Goal: Navigation & Orientation: Go to known website

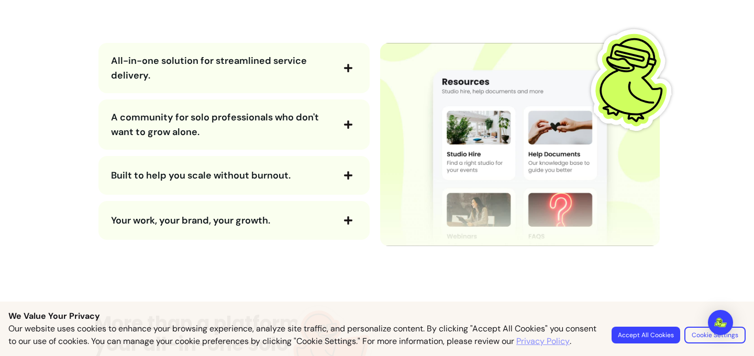
scroll to position [1296, 0]
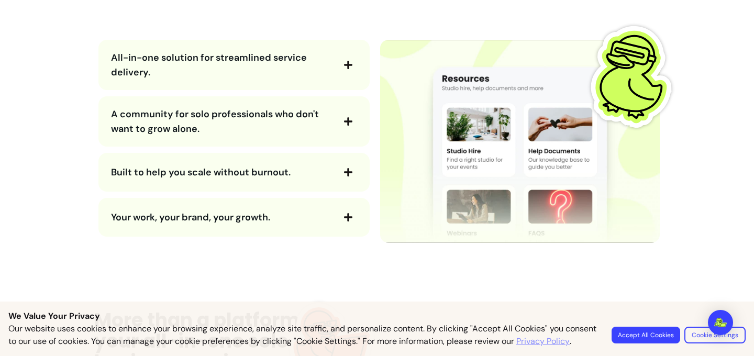
click at [233, 69] on span "All-in-one solution for streamlined service delivery." at bounding box center [222, 64] width 222 height 29
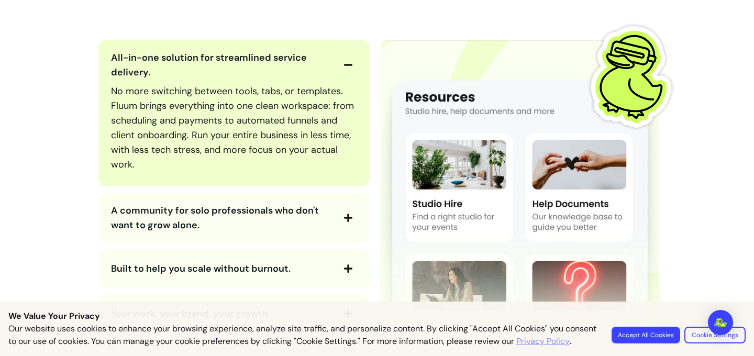
click at [233, 69] on span "All-in-one solution for streamlined service delivery." at bounding box center [222, 64] width 222 height 29
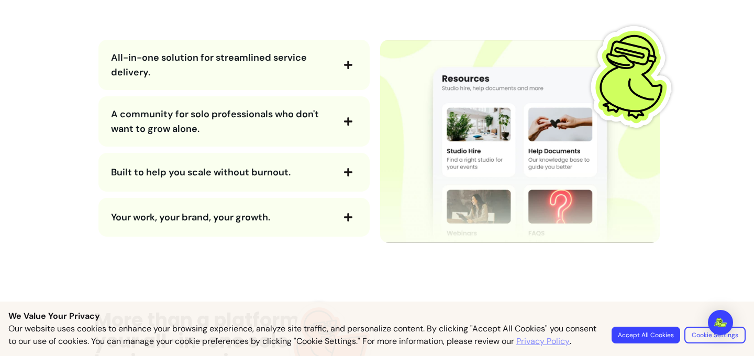
click at [229, 129] on span "A community for solo professionals who don't want to grow alone." at bounding box center [222, 121] width 222 height 29
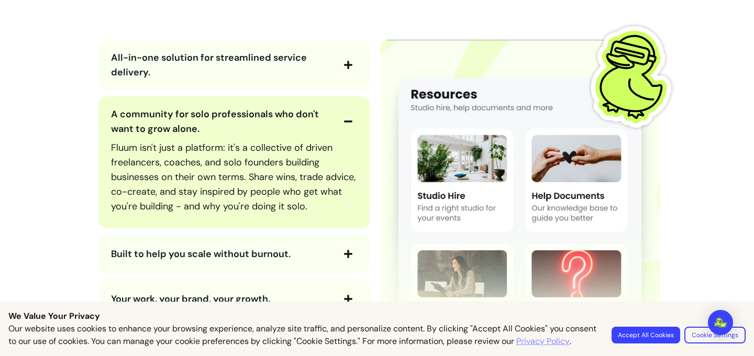
click at [229, 129] on span "A community for solo professionals who don't want to grow alone." at bounding box center [222, 121] width 222 height 29
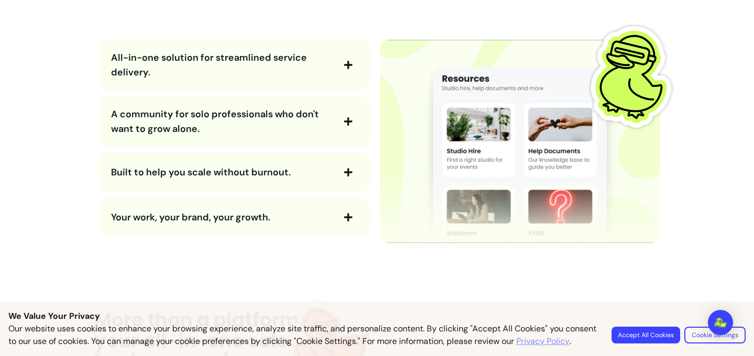
click at [241, 178] on span "Built to help you scale without burnout." at bounding box center [222, 172] width 222 height 15
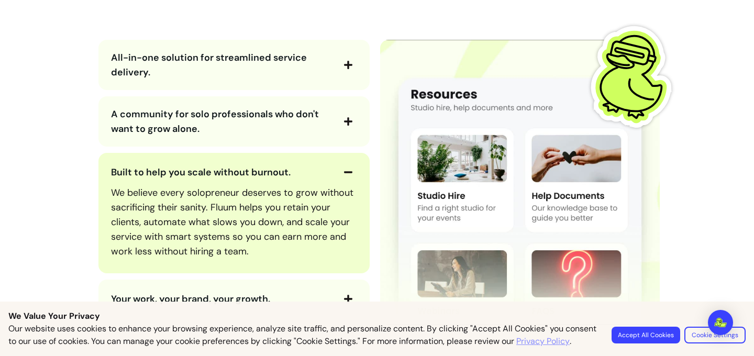
click at [241, 178] on span "Built to help you scale without burnout." at bounding box center [222, 172] width 222 height 15
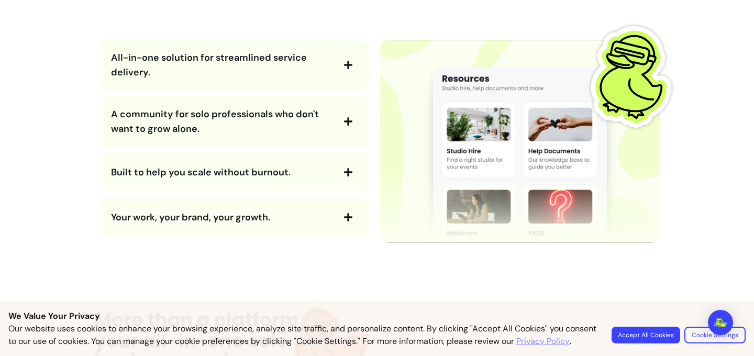
click at [228, 225] on button "Your work, your brand, your growth." at bounding box center [234, 217] width 246 height 18
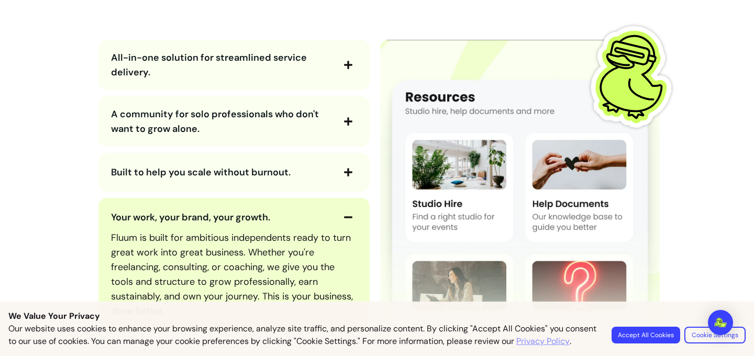
click at [228, 225] on button "Your work, your brand, your growth." at bounding box center [234, 217] width 246 height 18
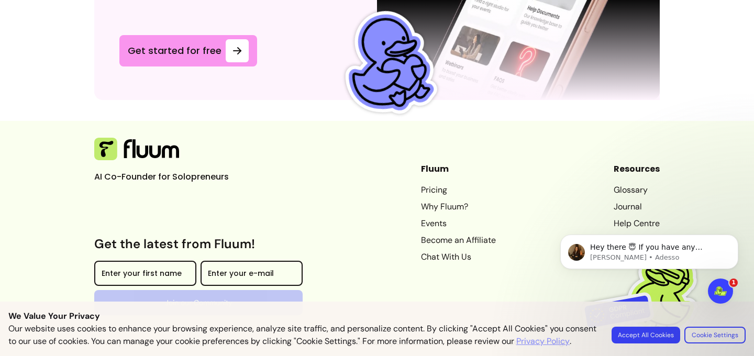
scroll to position [2915, 0]
